Goal: Task Accomplishment & Management: Manage account settings

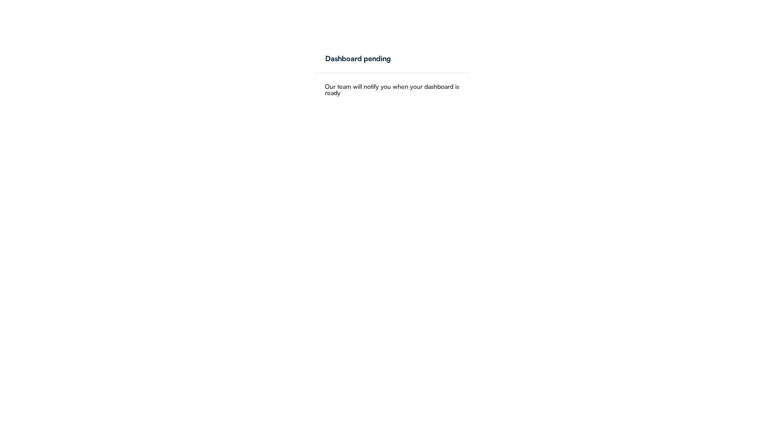
click at [359, 87] on div "Our team will notify you when your dashboard is ready" at bounding box center [392, 89] width 135 height 12
click at [362, 62] on div "Dashboard pending" at bounding box center [358, 58] width 66 height 7
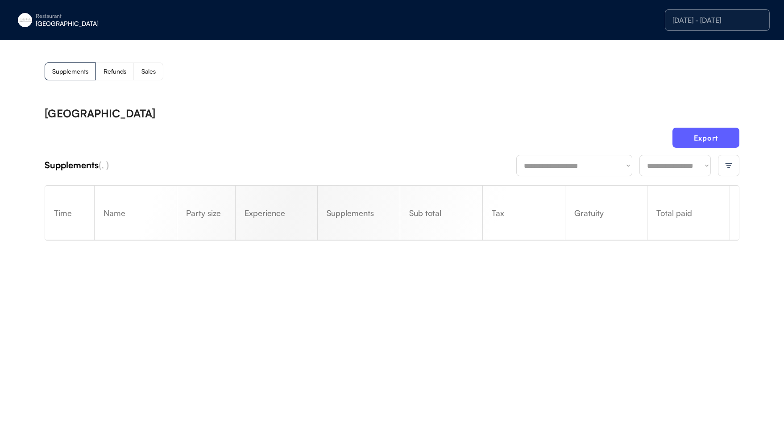
click at [27, 17] on img at bounding box center [25, 20] width 14 height 14
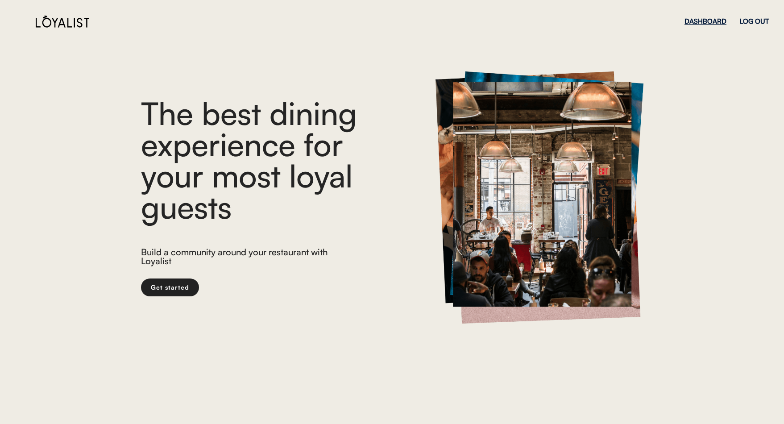
click at [713, 23] on div "DASHBOARD" at bounding box center [705, 21] width 42 height 7
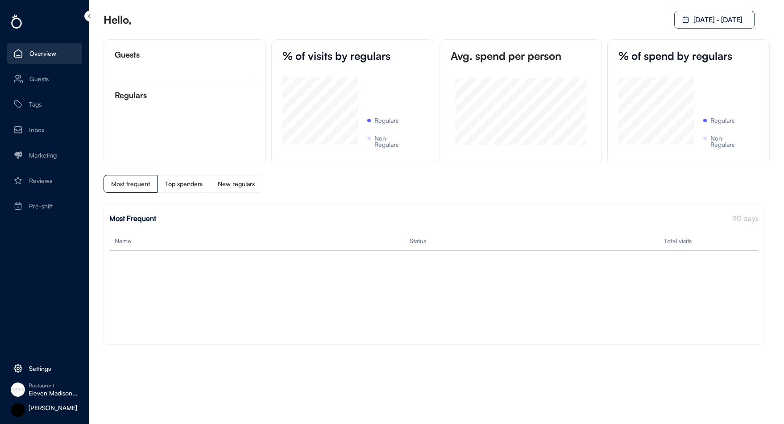
click at [32, 365] on div "Settings" at bounding box center [40, 368] width 22 height 6
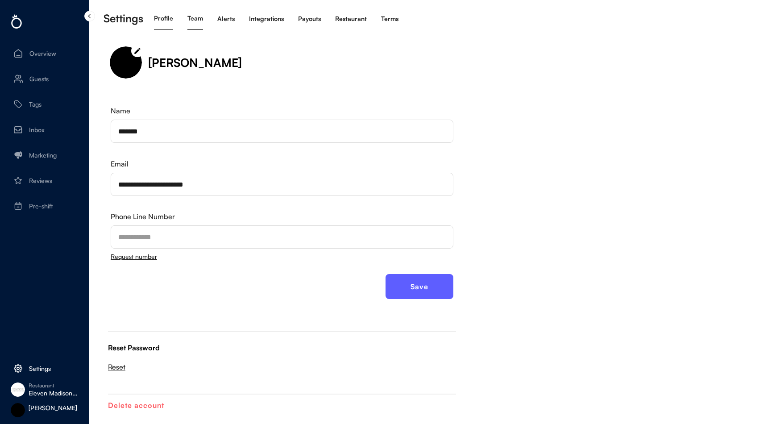
click at [197, 23] on div "Team" at bounding box center [195, 19] width 16 height 22
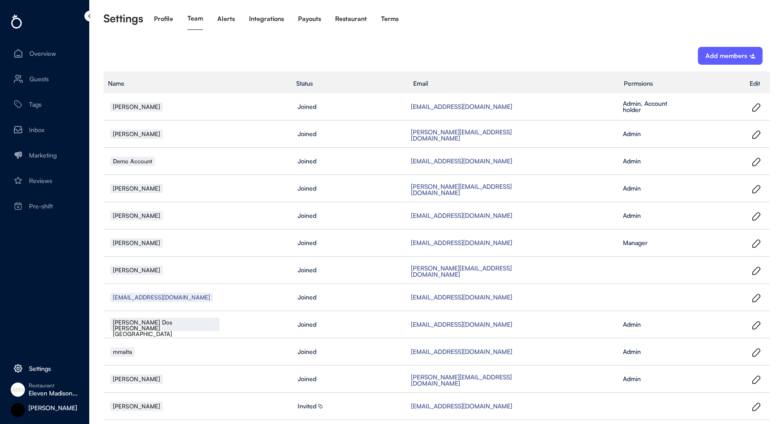
click at [735, 53] on div "Add members" at bounding box center [725, 56] width 41 height 6
select select
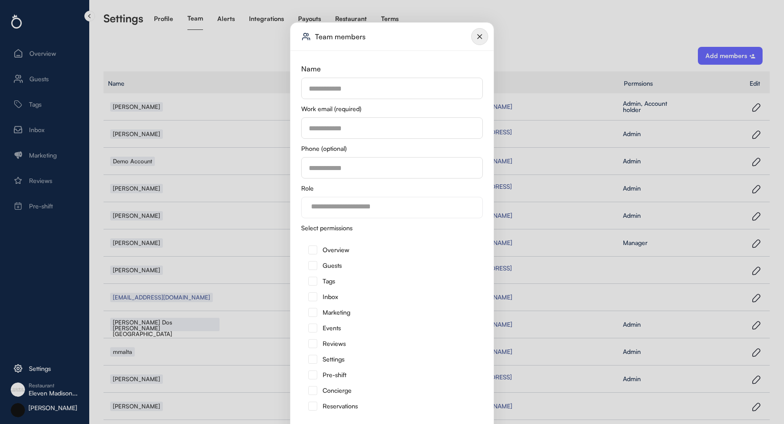
click at [357, 89] on input "input" at bounding box center [392, 88] width 182 height 21
type input "*********"
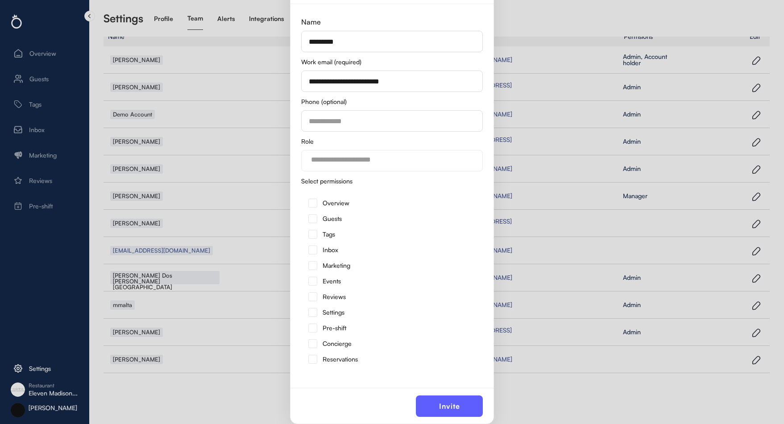
type input "**********"
click at [378, 160] on input "search" at bounding box center [394, 160] width 166 height 8
type input "**********"
click at [365, 162] on input "search" at bounding box center [394, 160] width 166 height 8
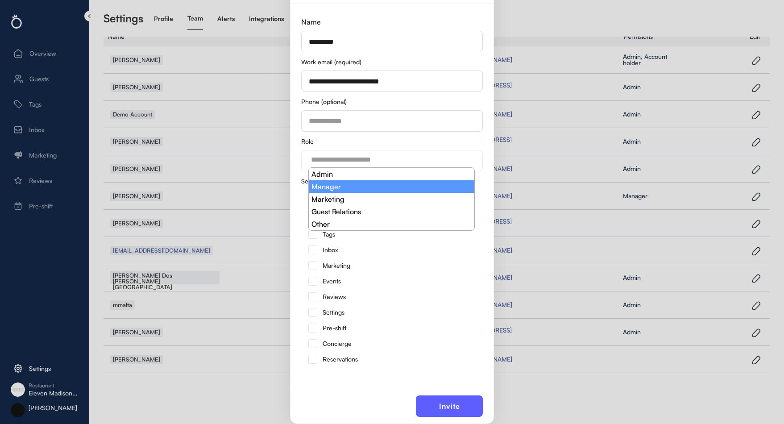
drag, startPoint x: 347, startPoint y: 185, endPoint x: 347, endPoint y: 192, distance: 7.2
select select "**********"
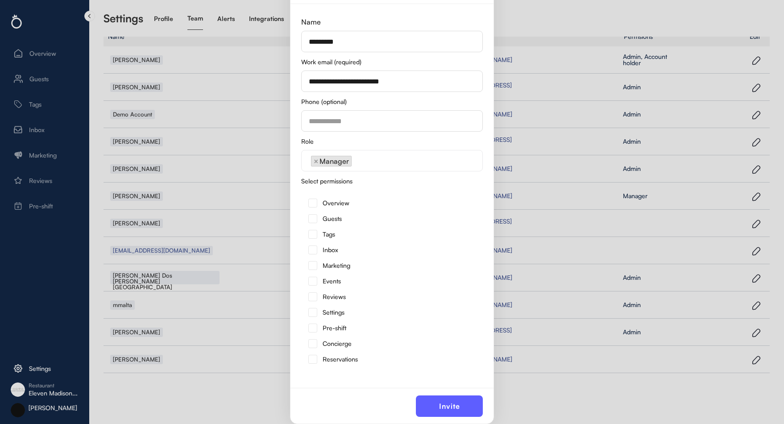
click at [312, 201] on img at bounding box center [312, 203] width 9 height 9
drag, startPoint x: 310, startPoint y: 220, endPoint x: 311, endPoint y: 231, distance: 11.2
click at [310, 220] on img at bounding box center [312, 218] width 9 height 9
click at [311, 235] on img at bounding box center [312, 234] width 9 height 9
drag, startPoint x: 311, startPoint y: 250, endPoint x: 310, endPoint y: 263, distance: 12.9
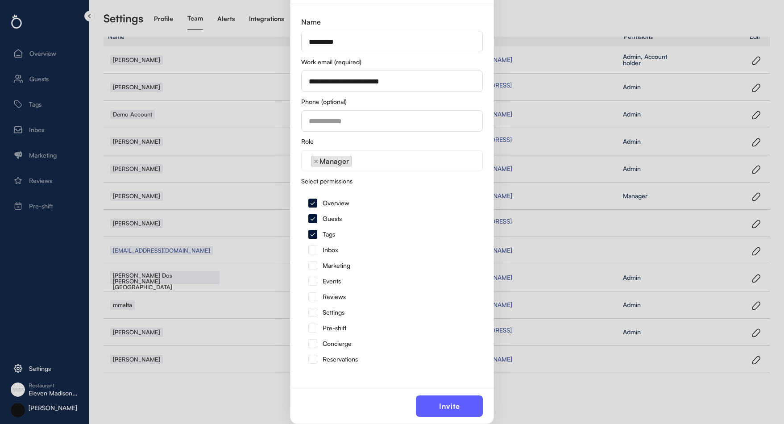
click at [311, 250] on img at bounding box center [312, 249] width 9 height 9
click at [312, 280] on img at bounding box center [312, 281] width 9 height 9
drag, startPoint x: 312, startPoint y: 265, endPoint x: 315, endPoint y: 286, distance: 21.6
click at [311, 265] on img at bounding box center [312, 265] width 9 height 9
click at [313, 296] on img at bounding box center [312, 296] width 9 height 9
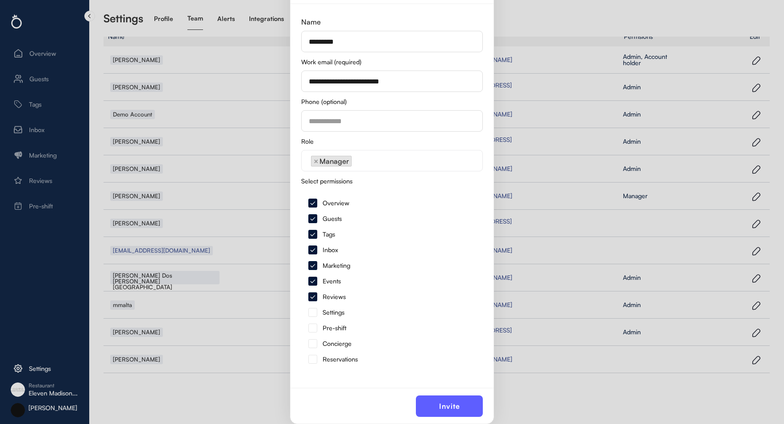
drag, startPoint x: 313, startPoint y: 315, endPoint x: 312, endPoint y: 323, distance: 8.0
click at [313, 315] on img at bounding box center [312, 312] width 9 height 9
drag, startPoint x: 312, startPoint y: 329, endPoint x: 312, endPoint y: 336, distance: 7.6
click at [312, 329] on img at bounding box center [312, 327] width 9 height 9
click at [313, 354] on div "Reservations" at bounding box center [392, 359] width 182 height 16
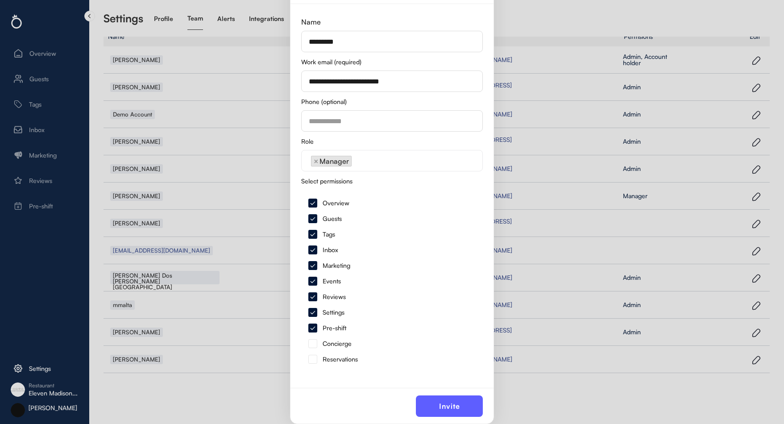
click at [310, 311] on img at bounding box center [312, 312] width 9 height 9
click at [310, 355] on img at bounding box center [312, 359] width 9 height 9
click at [311, 345] on img at bounding box center [312, 343] width 9 height 9
click at [435, 399] on button "Invite" at bounding box center [449, 405] width 67 height 21
select select
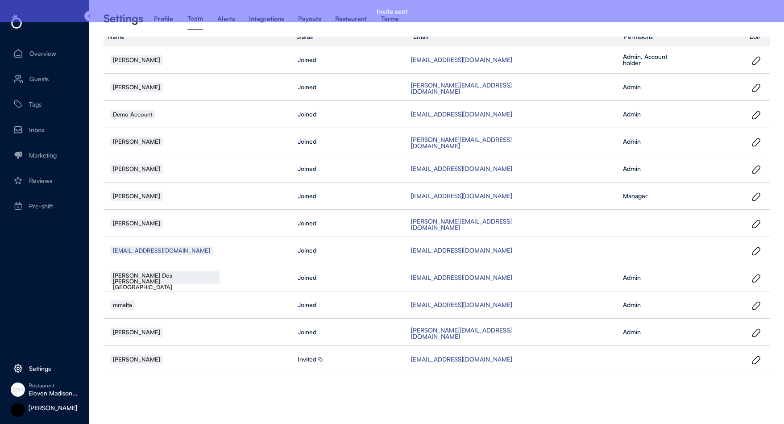
scroll to position [0, 0]
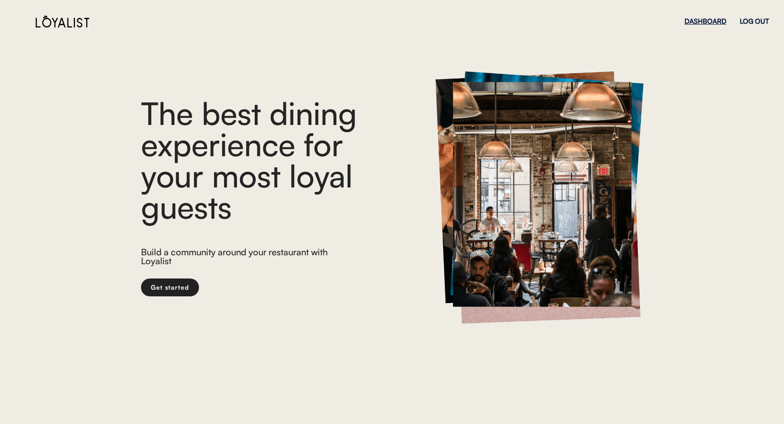
click at [696, 18] on div "DASHBOARD" at bounding box center [705, 21] width 42 height 7
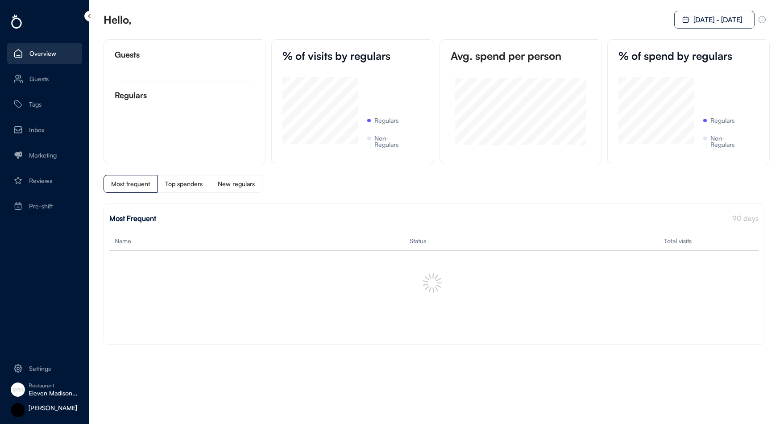
click at [37, 398] on div "Restaurant Eleven Madison..." at bounding box center [44, 389] width 75 height 21
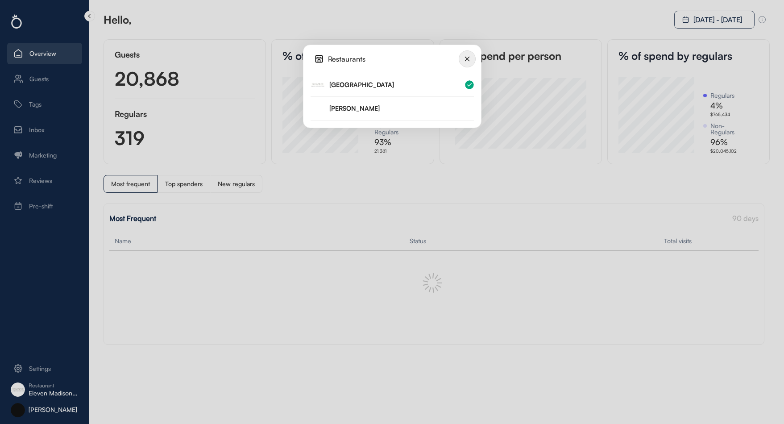
scroll to position [76, 76]
click at [339, 109] on div "[PERSON_NAME]" at bounding box center [401, 108] width 145 height 6
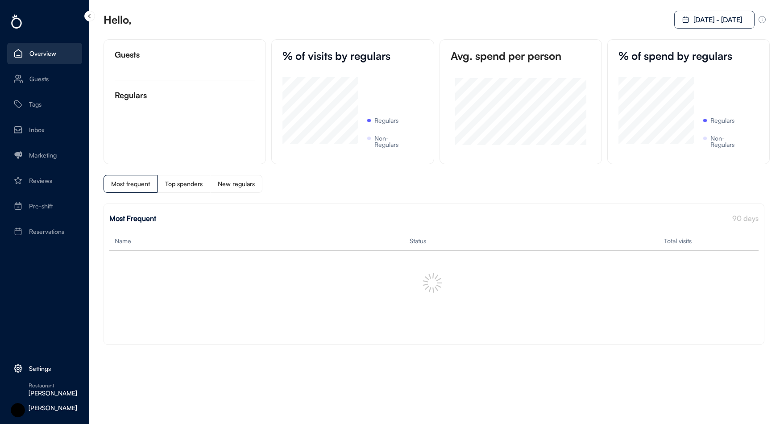
click at [34, 367] on div "Settings" at bounding box center [40, 368] width 22 height 6
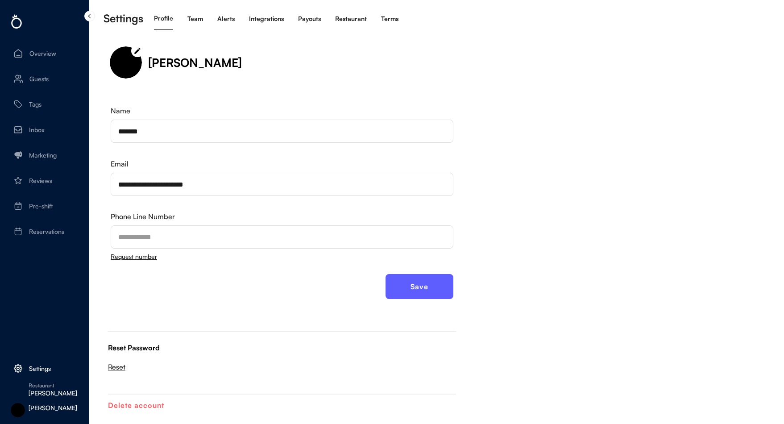
click at [202, 17] on div "Team" at bounding box center [195, 19] width 16 height 6
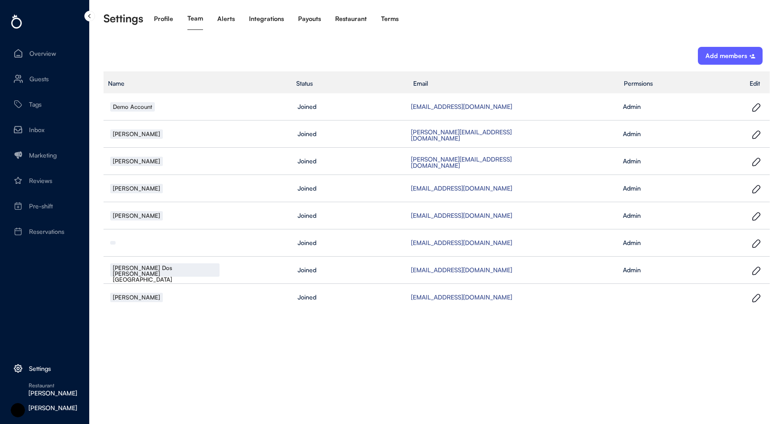
click at [726, 55] on div "Add members" at bounding box center [725, 56] width 41 height 6
select select
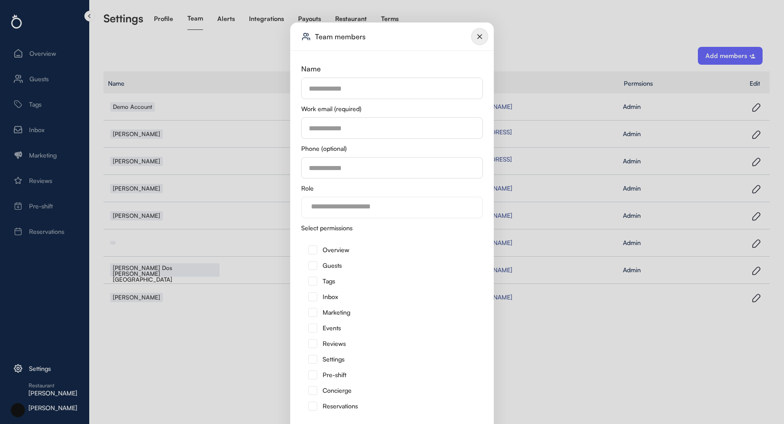
click at [341, 87] on input "input" at bounding box center [392, 88] width 182 height 21
type input "*********"
type input "**********"
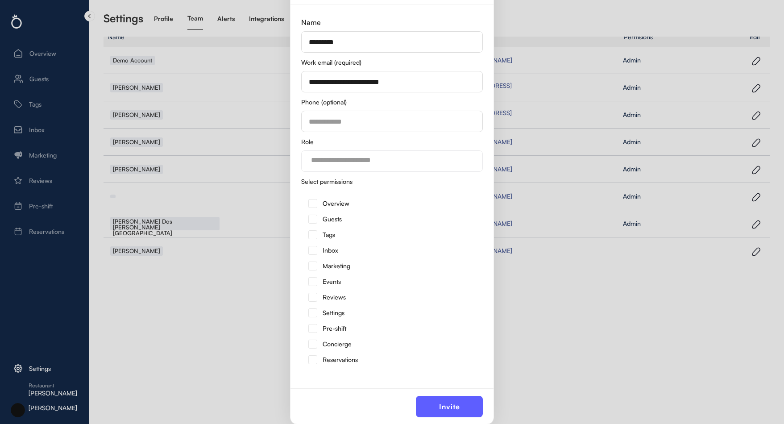
scroll to position [47, 0]
click at [327, 162] on input "search" at bounding box center [394, 160] width 166 height 8
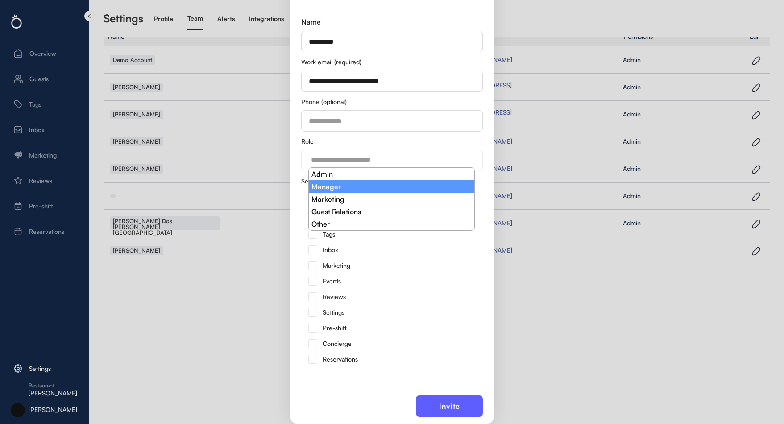
scroll to position [7, 0]
select select "**********"
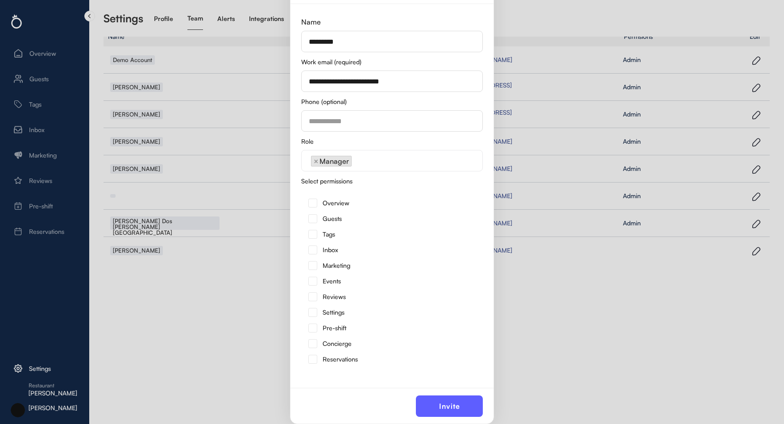
click at [311, 204] on img at bounding box center [312, 203] width 9 height 9
click at [312, 220] on img at bounding box center [312, 218] width 9 height 9
drag, startPoint x: 309, startPoint y: 236, endPoint x: 311, endPoint y: 245, distance: 9.0
click at [309, 236] on img at bounding box center [312, 234] width 9 height 9
click at [311, 250] on img at bounding box center [312, 249] width 9 height 9
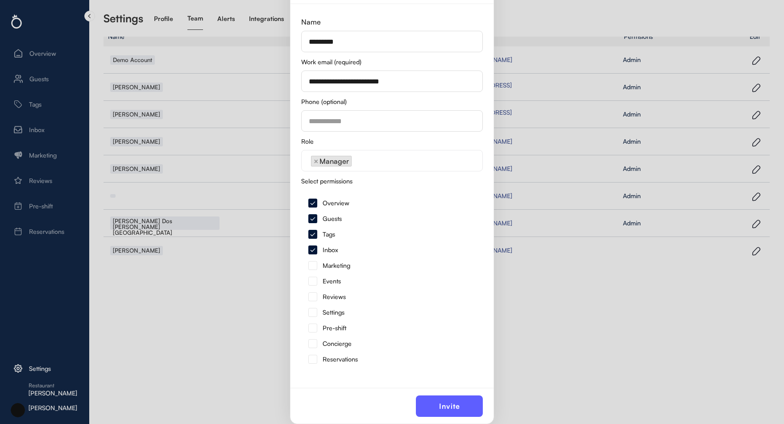
drag, startPoint x: 312, startPoint y: 267, endPoint x: 312, endPoint y: 272, distance: 4.5
click at [312, 267] on img at bounding box center [312, 265] width 9 height 9
click at [314, 282] on img at bounding box center [312, 281] width 9 height 9
click at [312, 344] on img at bounding box center [312, 343] width 9 height 9
drag, startPoint x: 312, startPoint y: 360, endPoint x: 315, endPoint y: 339, distance: 21.1
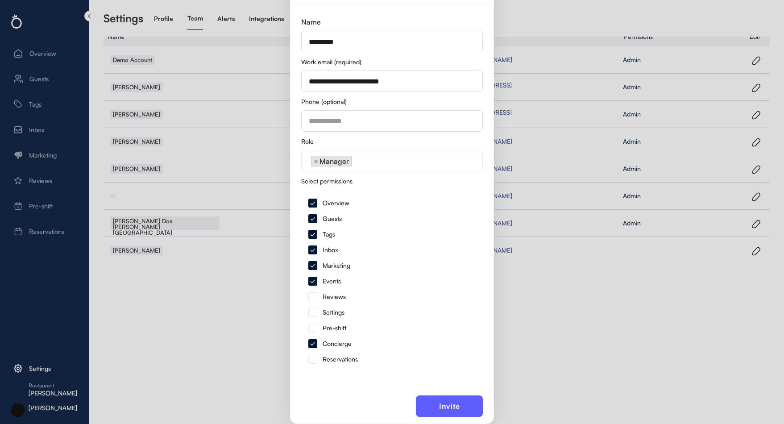
click at [312, 360] on img at bounding box center [312, 359] width 9 height 9
drag, startPoint x: 315, startPoint y: 328, endPoint x: 316, endPoint y: 312, distance: 16.5
click at [315, 328] on img at bounding box center [312, 327] width 9 height 9
drag, startPoint x: 315, startPoint y: 297, endPoint x: 340, endPoint y: 307, distance: 27.8
click at [315, 297] on img at bounding box center [312, 296] width 9 height 9
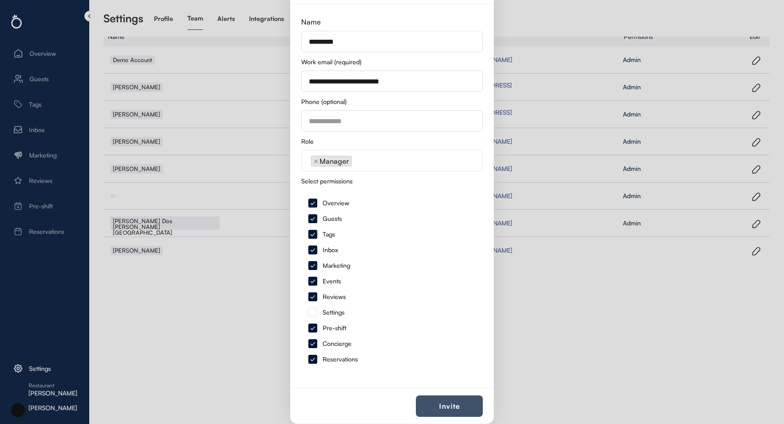
click at [436, 413] on button "Invite" at bounding box center [449, 405] width 67 height 21
select select
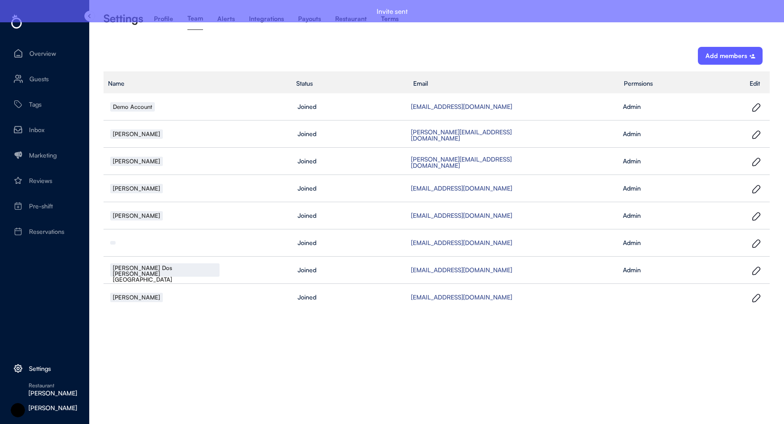
scroll to position [0, 0]
